Goal: Task Accomplishment & Management: Use online tool/utility

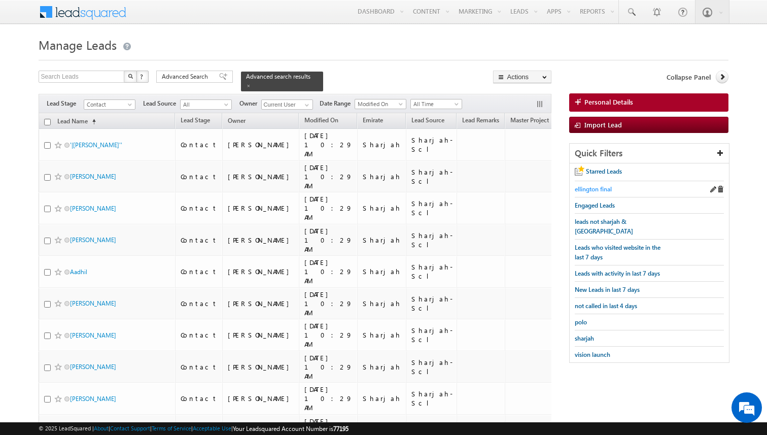
click at [597, 192] on span "ellington final" at bounding box center [592, 189] width 37 height 8
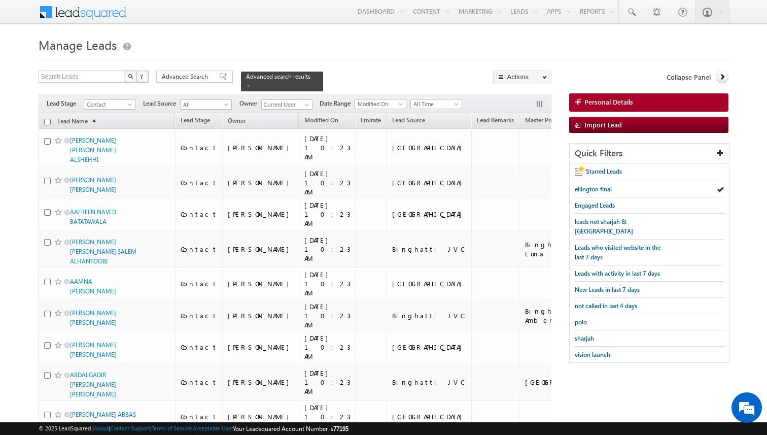
click at [46, 121] on input "checkbox" at bounding box center [47, 122] width 7 height 7
checkbox input "true"
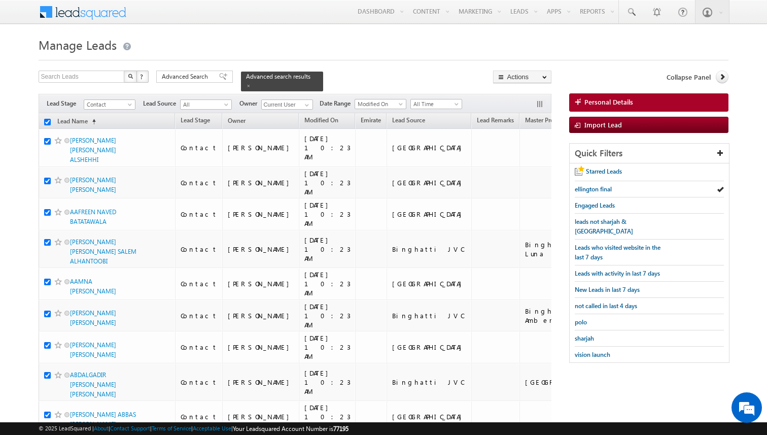
checkbox input "true"
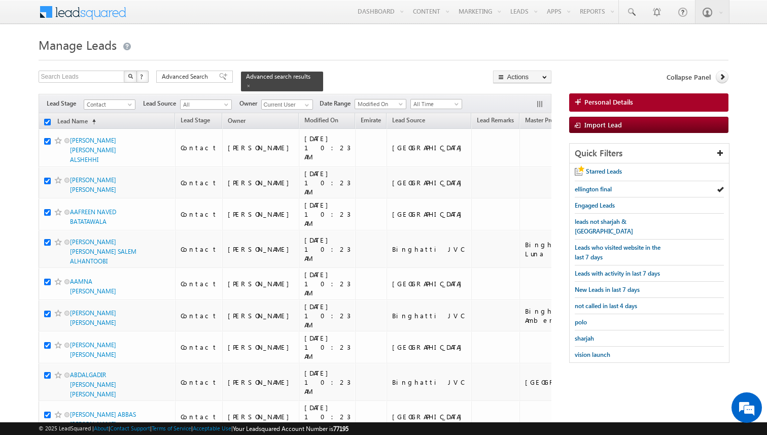
checkbox input "true"
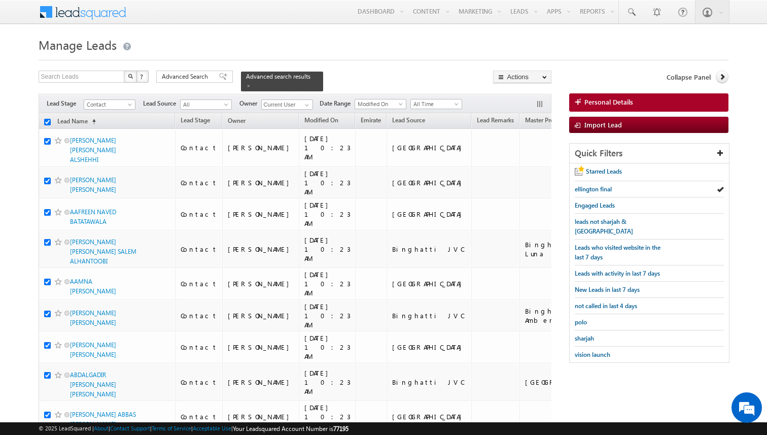
checkbox input "true"
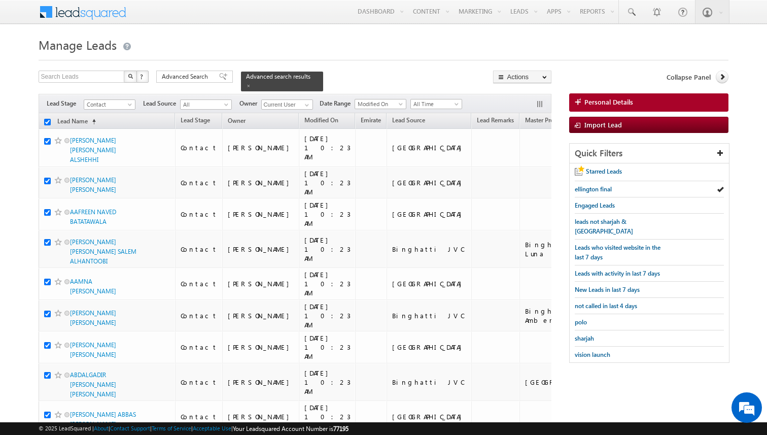
checkbox input "true"
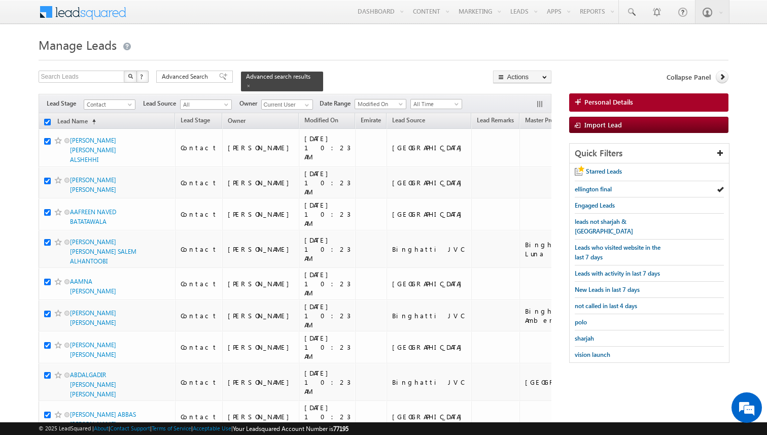
checkbox input "true"
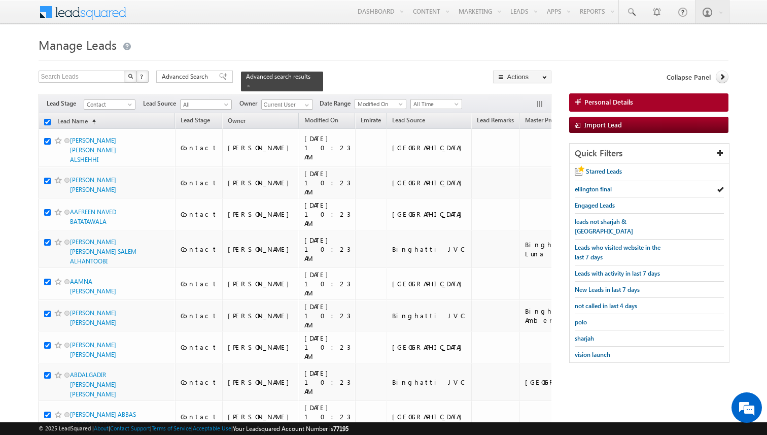
checkbox input "true"
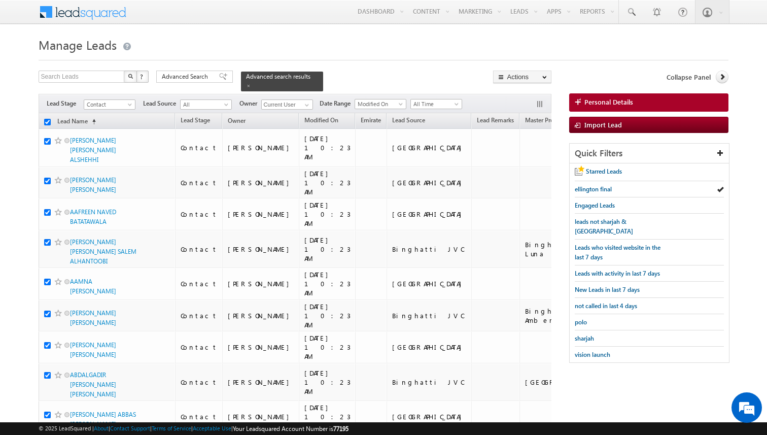
checkbox input "true"
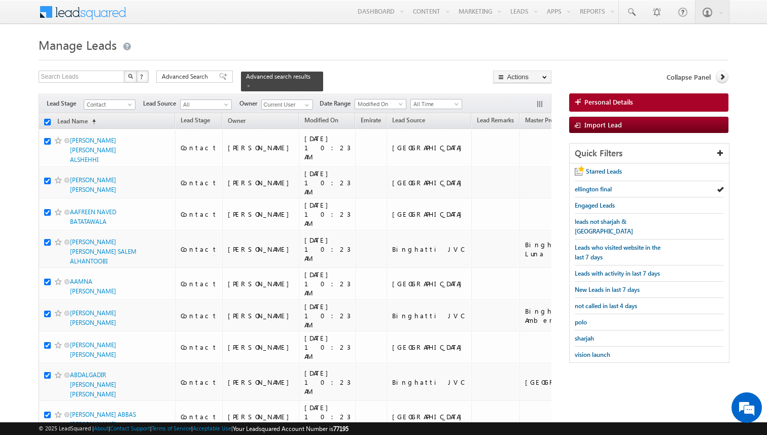
checkbox input "true"
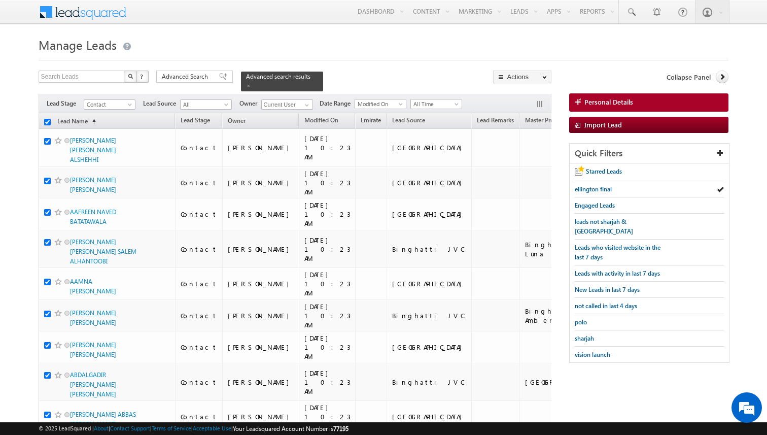
checkbox input "true"
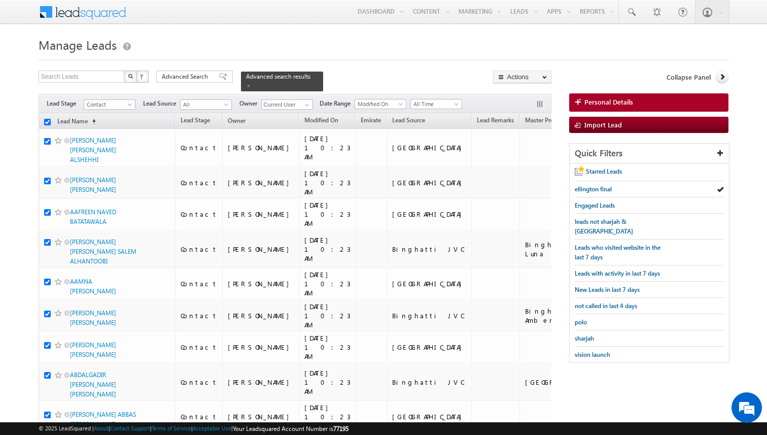
checkbox input "true"
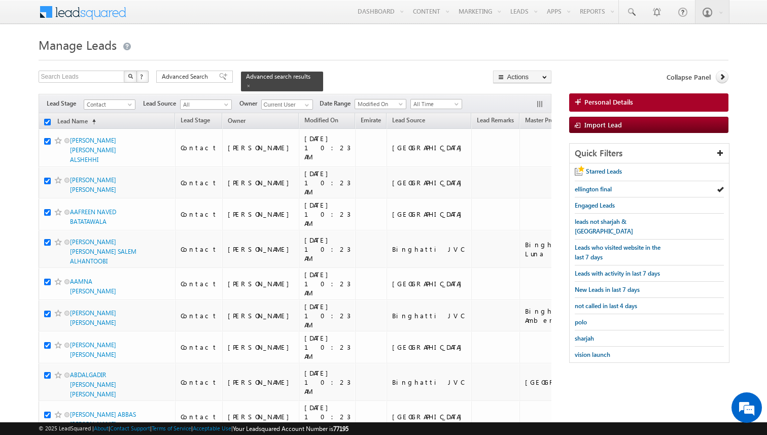
checkbox input "true"
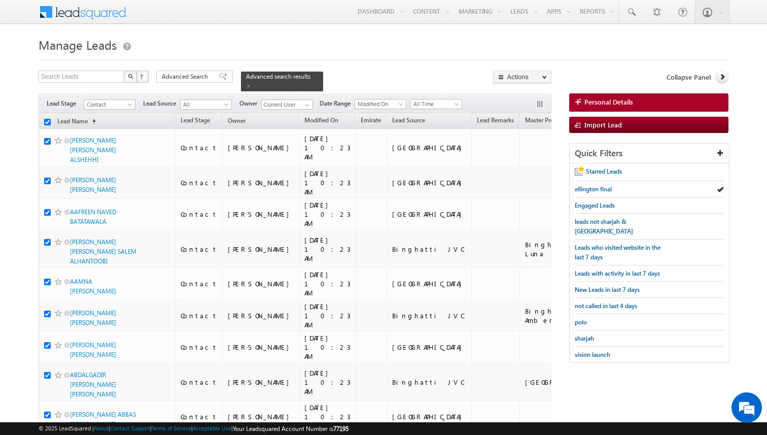
checkbox input "true"
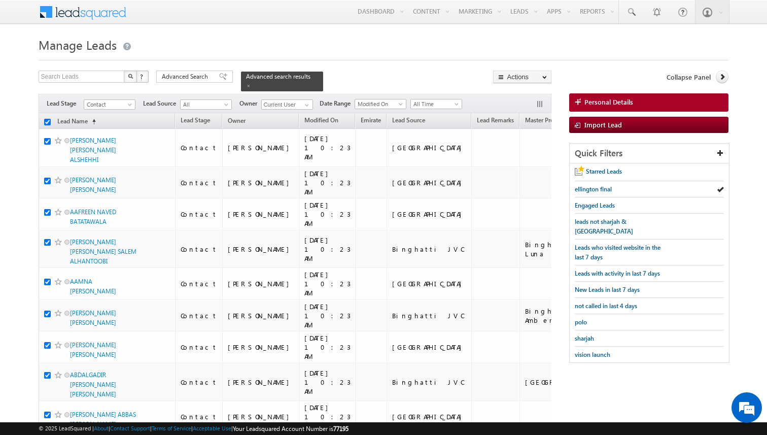
checkbox input "true"
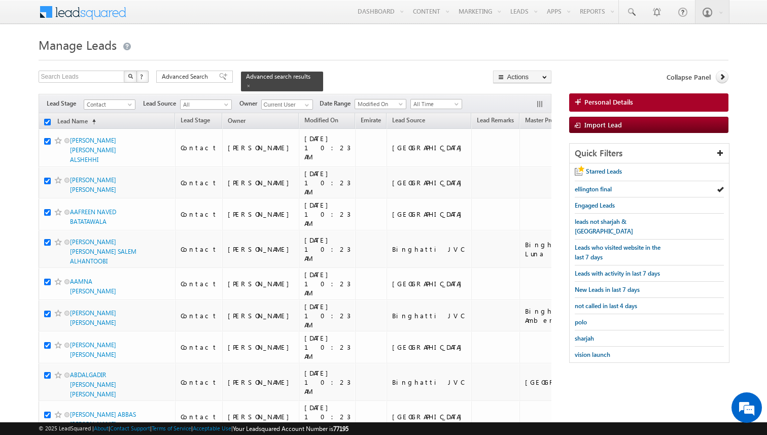
checkbox input "true"
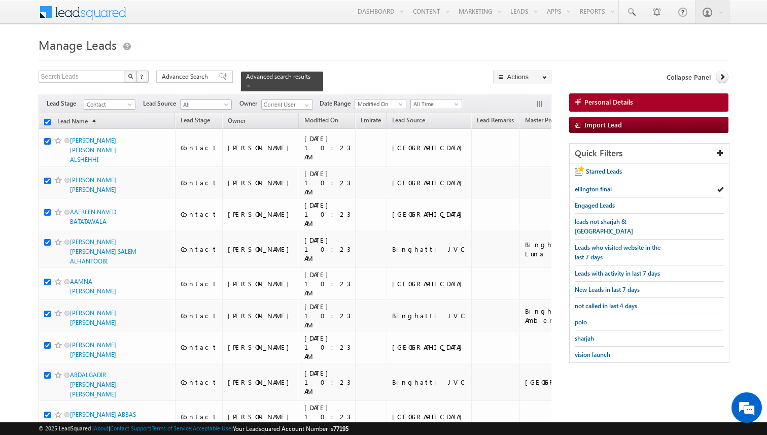
checkbox input "true"
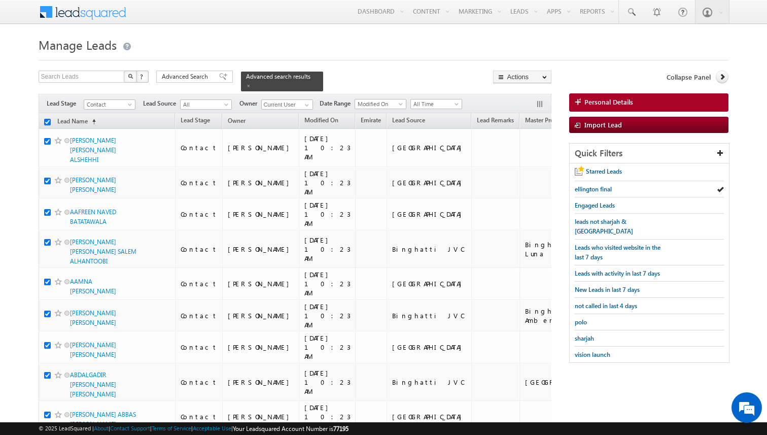
checkbox input "true"
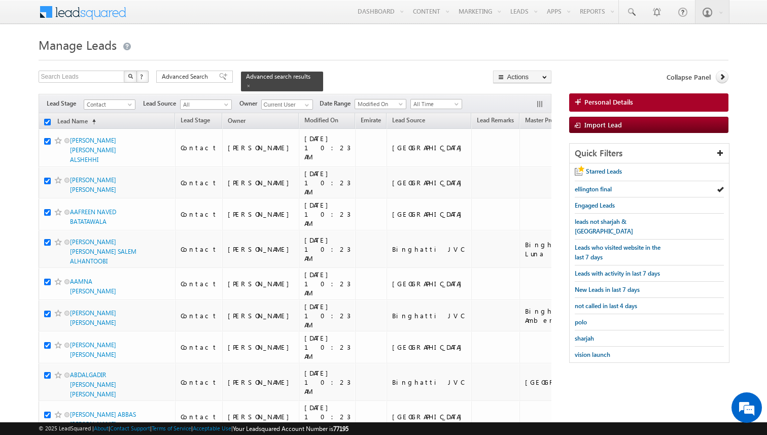
checkbox input "true"
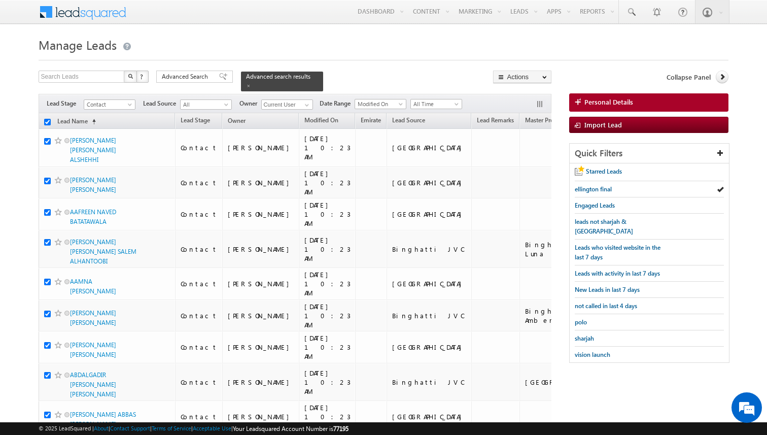
checkbox input "true"
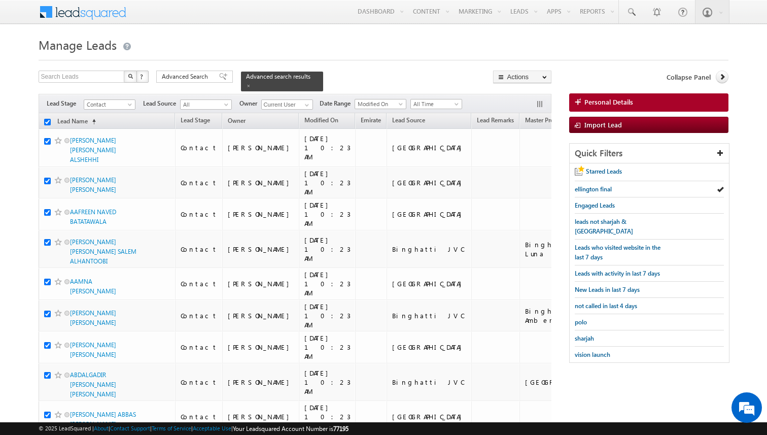
checkbox input "true"
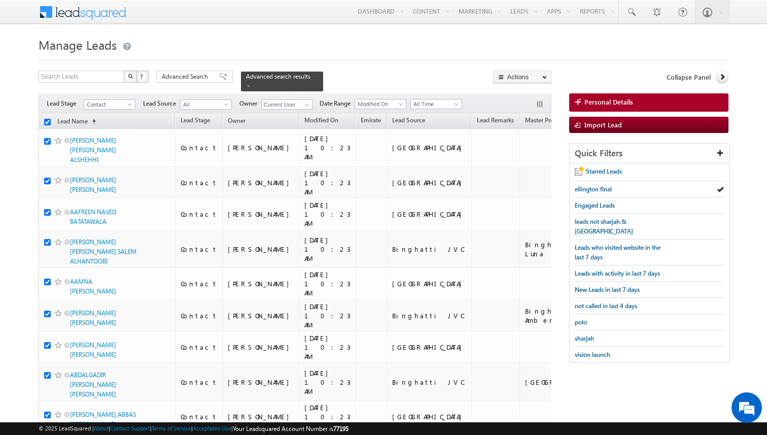
checkbox input "true"
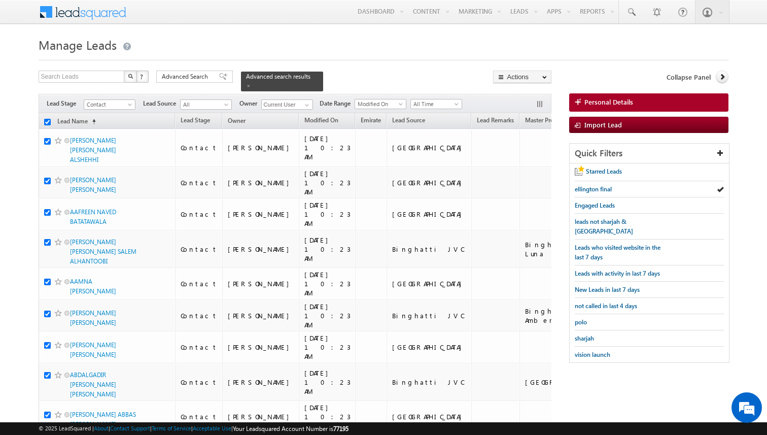
checkbox input "true"
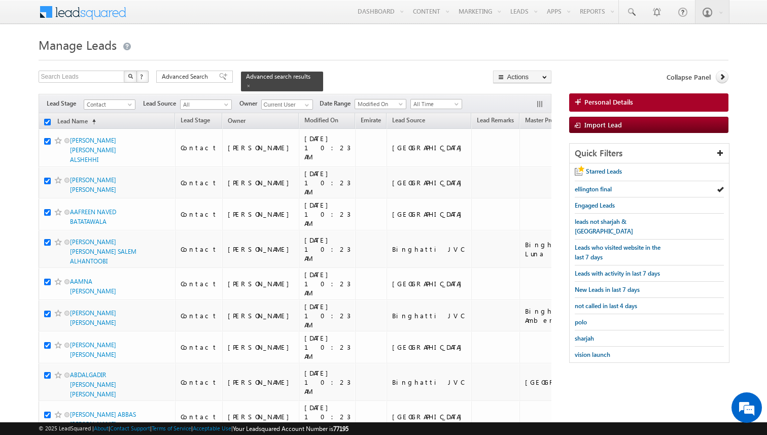
checkbox input "true"
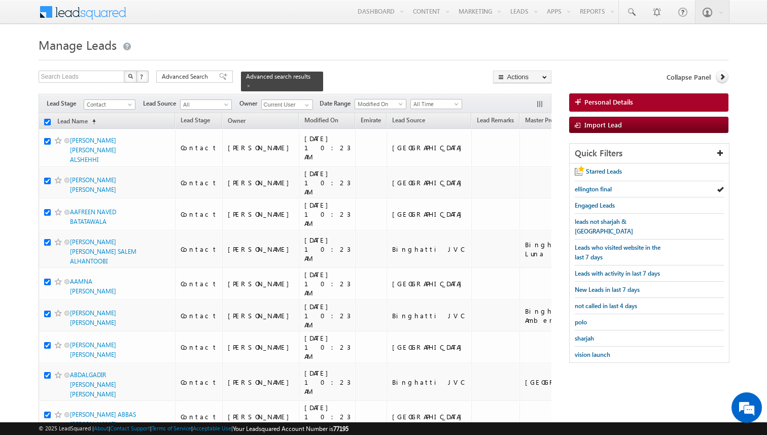
checkbox input "true"
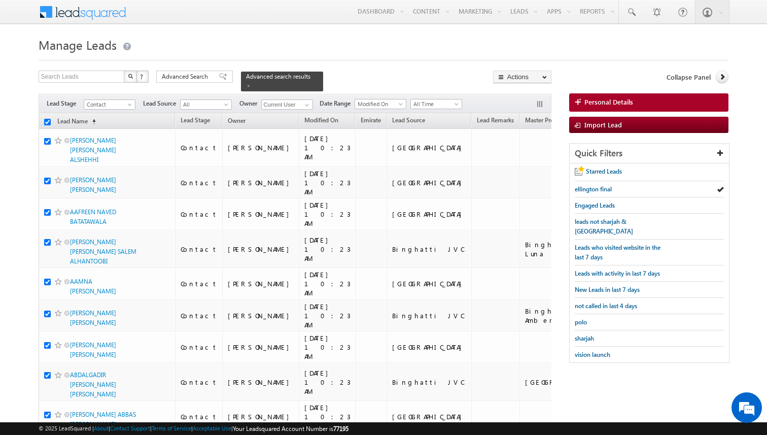
checkbox input "true"
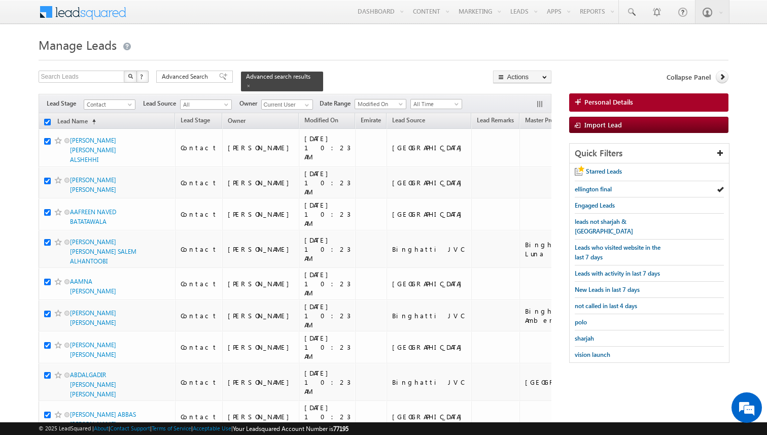
checkbox input "true"
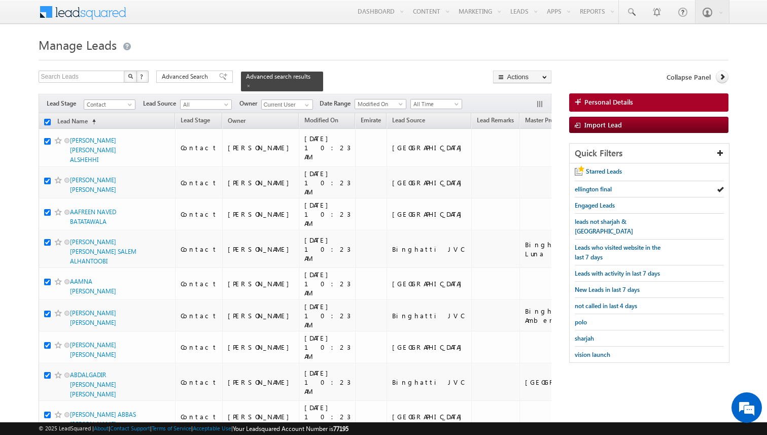
checkbox input "true"
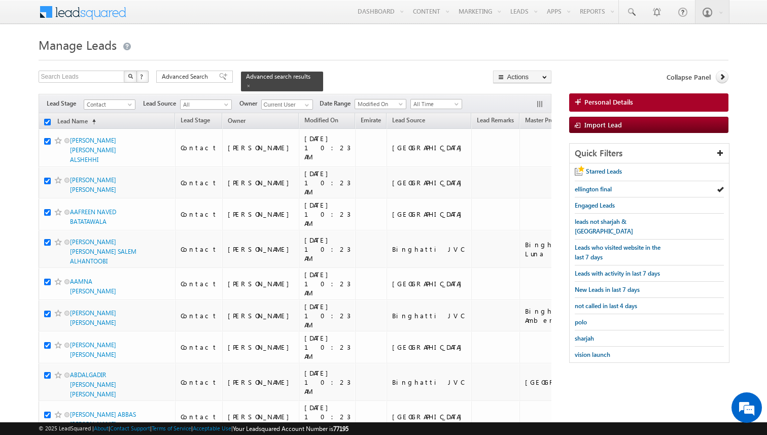
checkbox input "true"
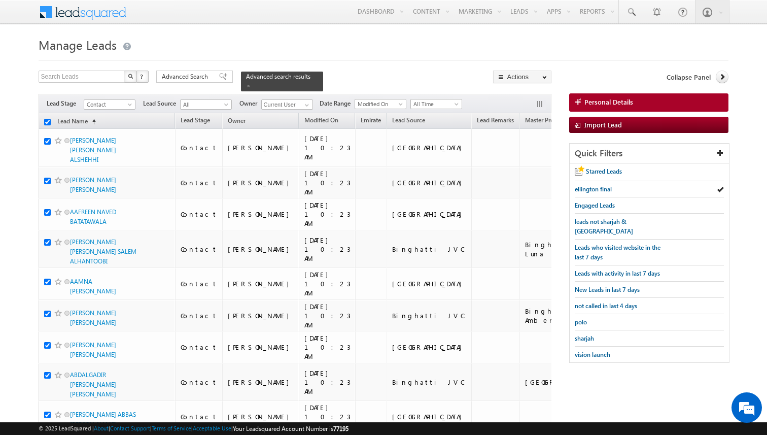
checkbox input "true"
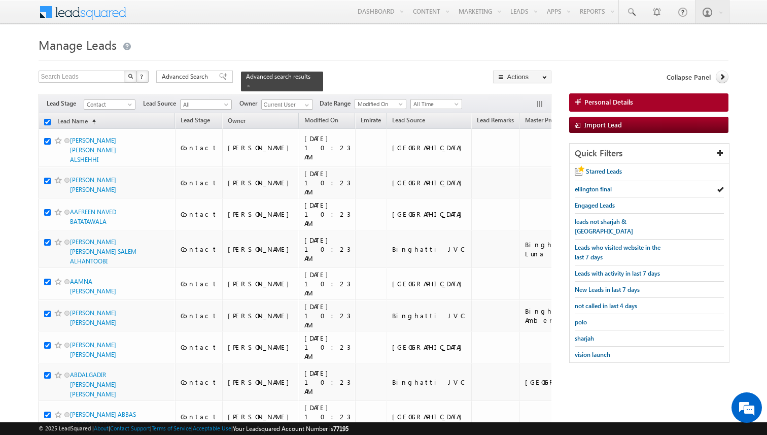
checkbox input "true"
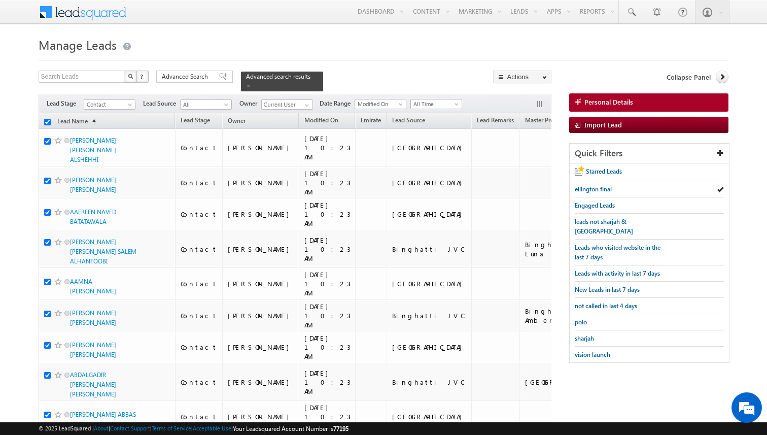
checkbox input "true"
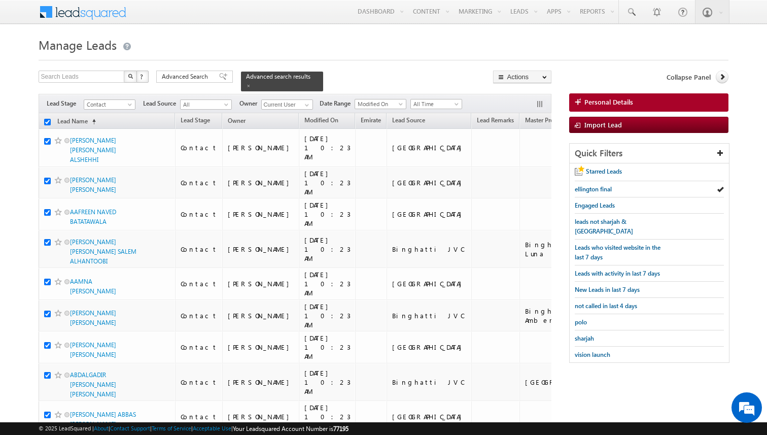
checkbox input "true"
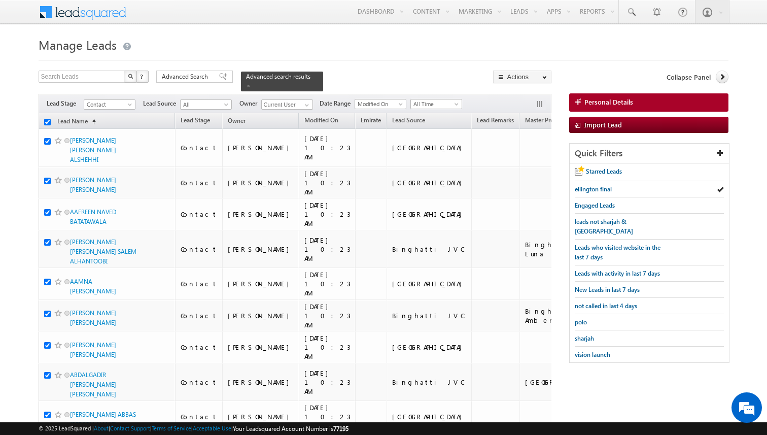
checkbox input "true"
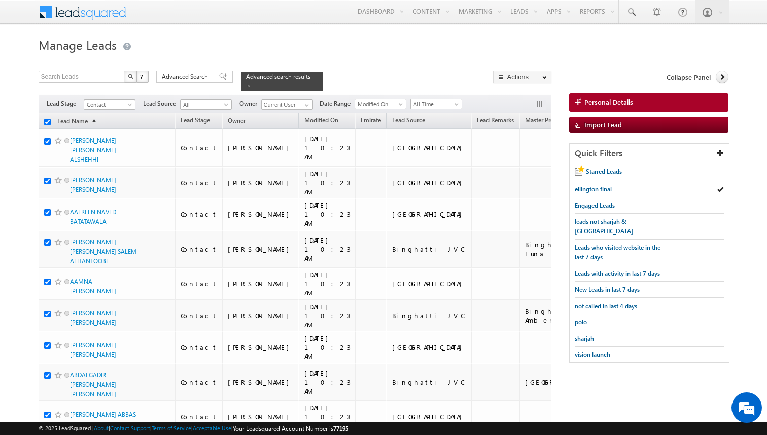
checkbox input "true"
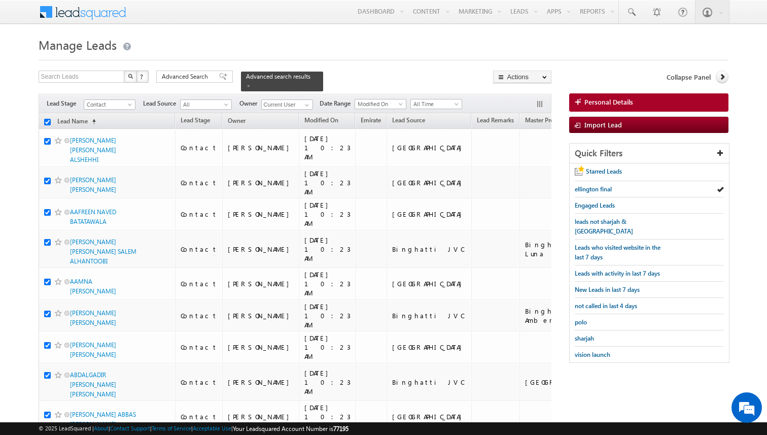
checkbox input "true"
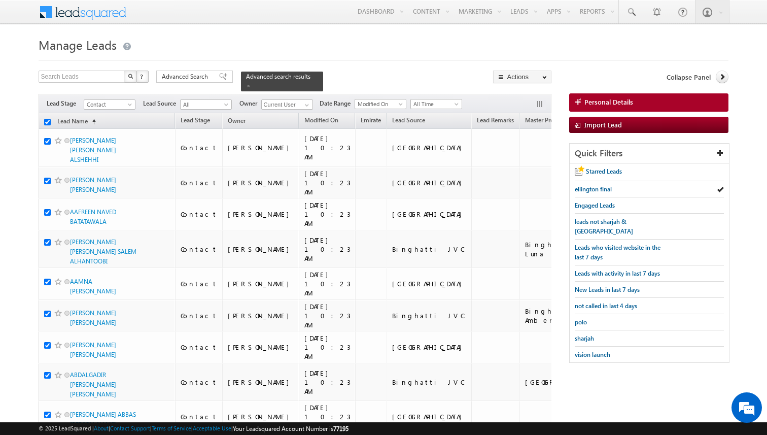
checkbox input "true"
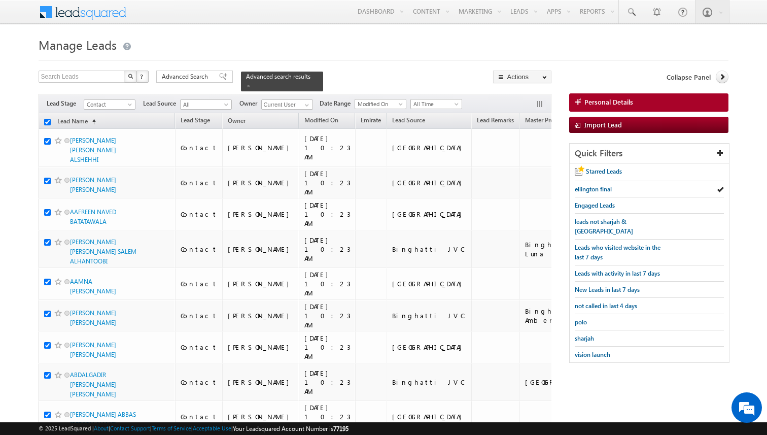
checkbox input "true"
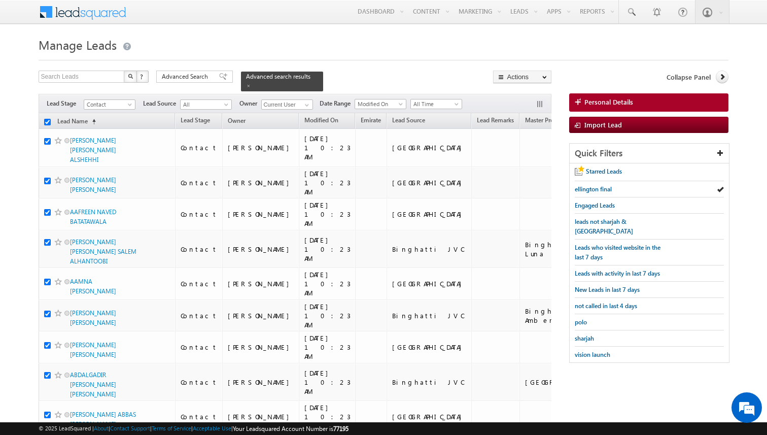
checkbox input "true"
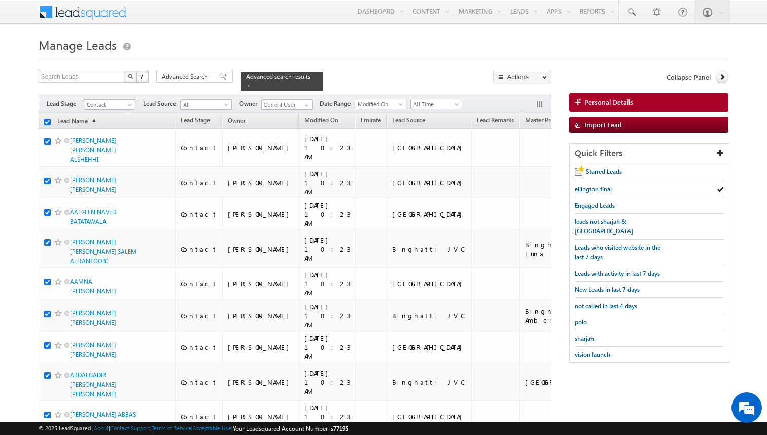
checkbox input "true"
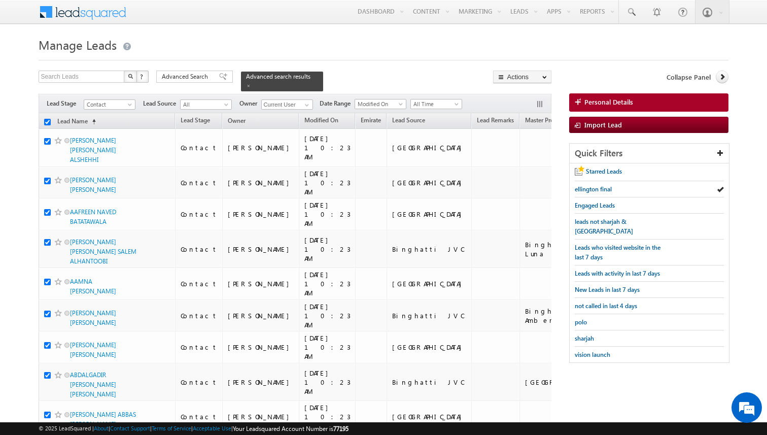
checkbox input "true"
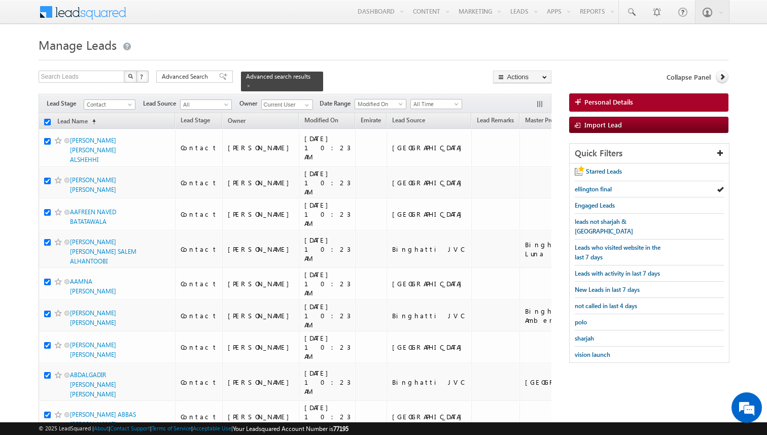
checkbox input "true"
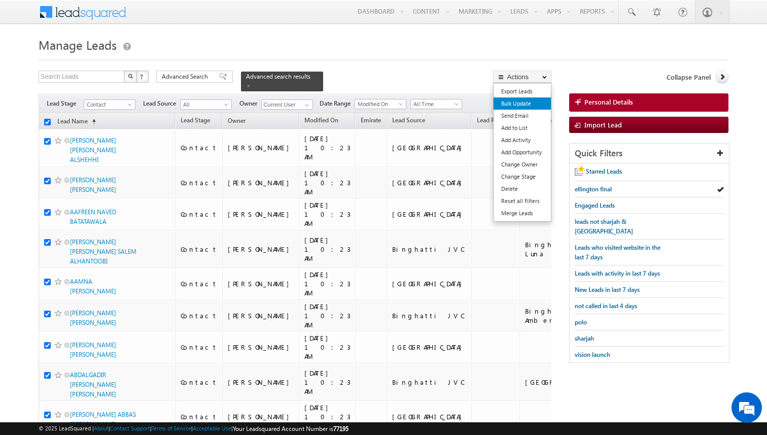
click at [516, 101] on link "Bulk Update" at bounding box center [521, 103] width 57 height 12
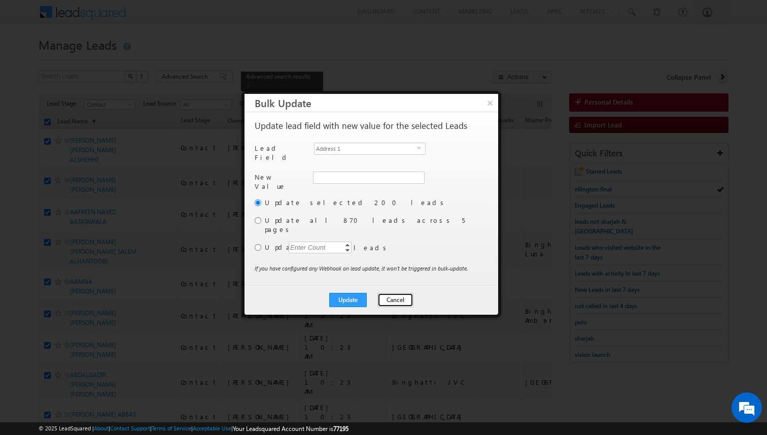
click at [388, 293] on button "Cancel" at bounding box center [395, 300] width 36 height 14
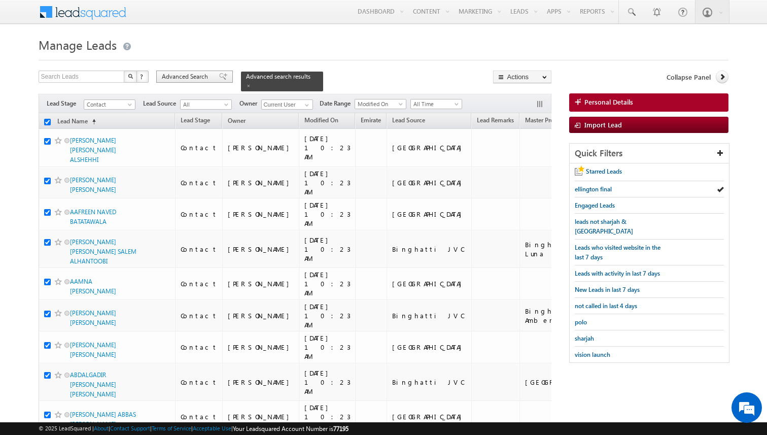
click at [190, 74] on span "Advanced Search" at bounding box center [186, 76] width 49 height 9
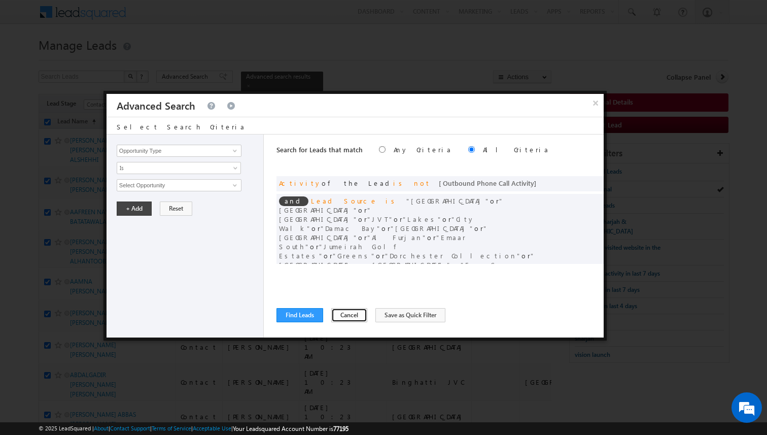
click at [331, 312] on button "Cancel" at bounding box center [349, 315] width 36 height 14
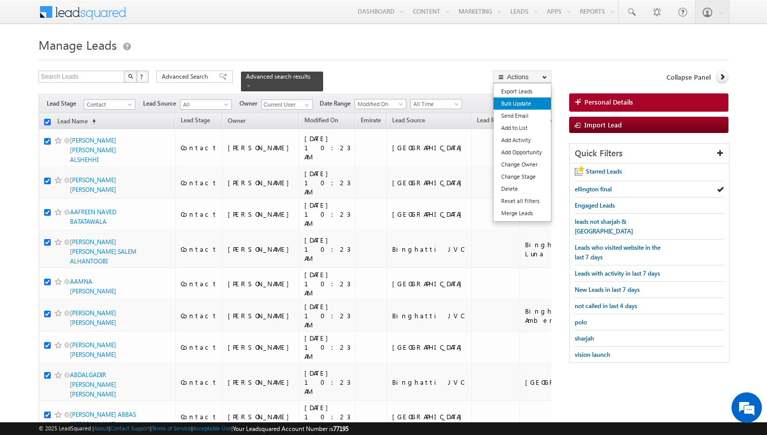
click at [515, 100] on link "Bulk Update" at bounding box center [521, 103] width 57 height 12
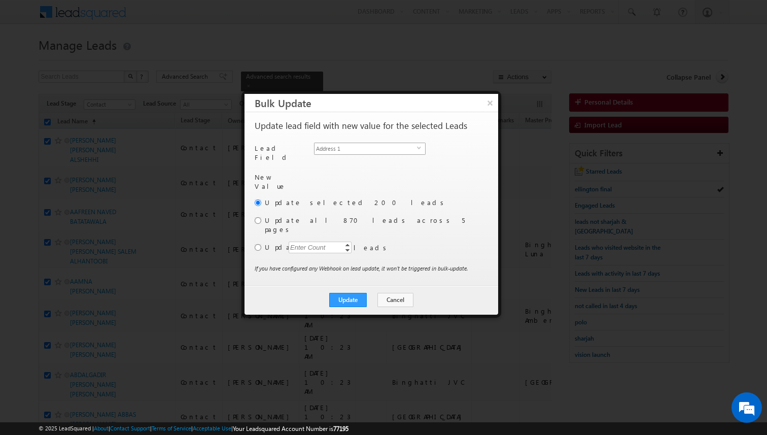
click at [372, 148] on span "Address 1" at bounding box center [365, 148] width 102 height 11
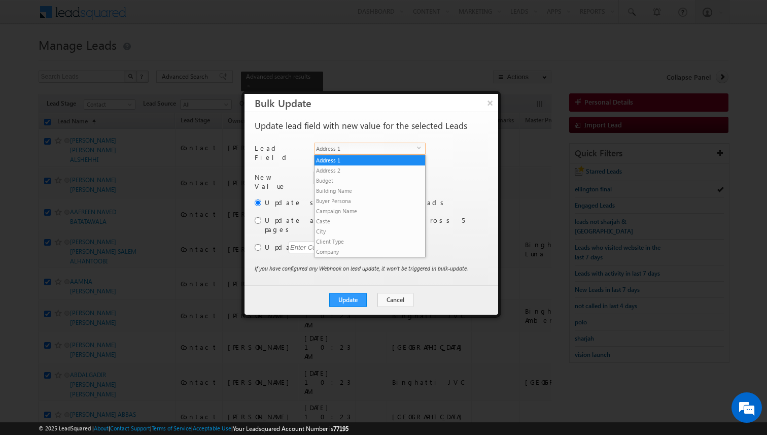
scroll to position [386, 0]
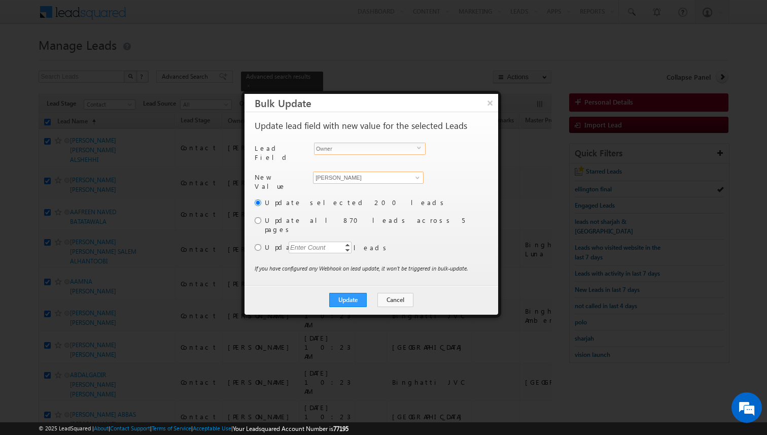
click at [355, 171] on input "[PERSON_NAME]" at bounding box center [368, 177] width 111 height 12
click at [349, 187] on link "[PERSON_NAME] [PERSON_NAME][EMAIL_ADDRESS][DOMAIN_NAME]" at bounding box center [368, 193] width 111 height 19
click at [259, 218] on input "radio" at bounding box center [258, 220] width 7 height 7
click at [349, 293] on button "Update" at bounding box center [348, 300] width 38 height 14
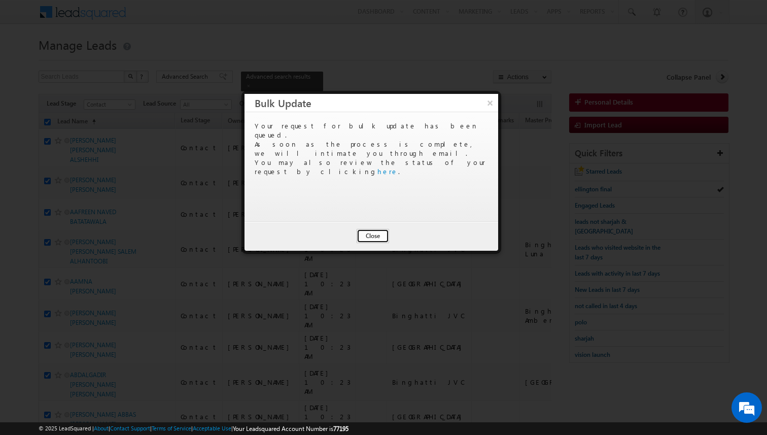
click at [378, 235] on button "Close" at bounding box center [372, 236] width 32 height 14
